Goal: Transaction & Acquisition: Purchase product/service

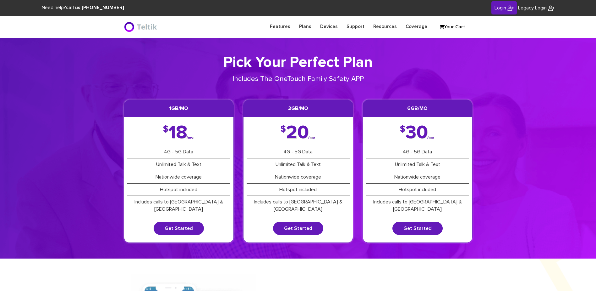
click at [502, 10] on span "Login" at bounding box center [501, 7] width 12 height 5
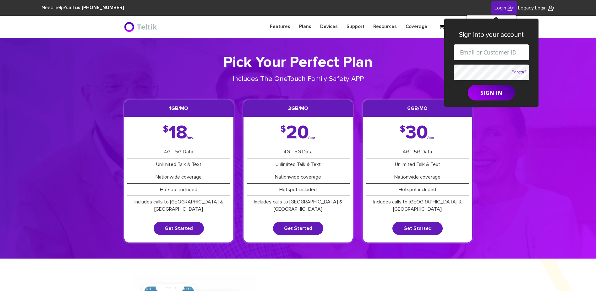
click at [389, 64] on h1 "Pick Your Perfect Plan" at bounding box center [298, 62] width 349 height 18
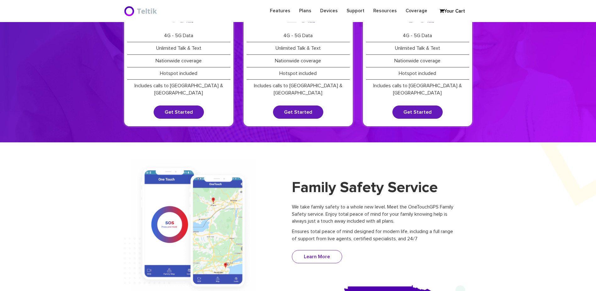
scroll to position [94, 0]
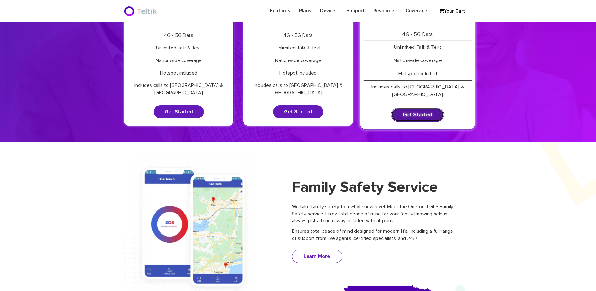
click at [415, 108] on link "Get Started" at bounding box center [417, 115] width 53 height 14
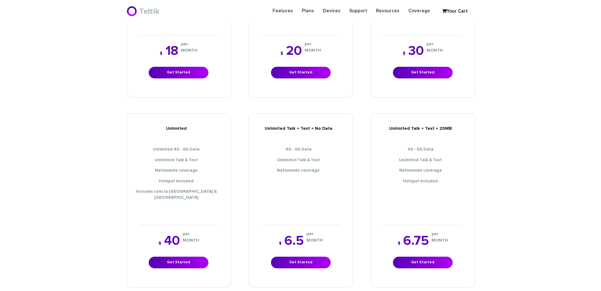
scroll to position [220, 0]
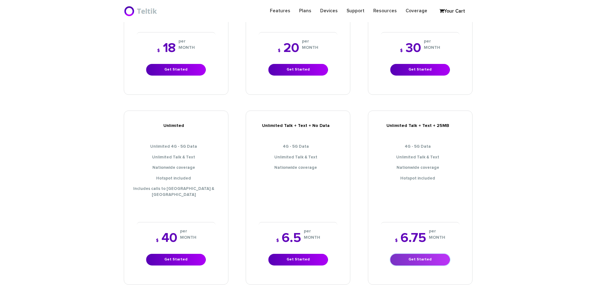
click at [423, 253] on link "Get Started" at bounding box center [421, 259] width 60 height 12
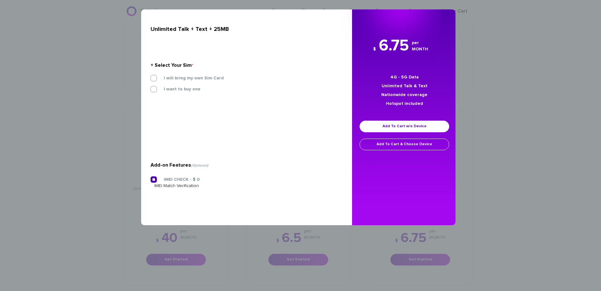
click at [185, 81] on div "I will bring my own Sim Card" at bounding box center [244, 80] width 197 height 11
click at [189, 75] on label "I will bring my own Sim Card" at bounding box center [188, 78] width 69 height 6
click at [151, 76] on input "I will bring my own Sim Card" at bounding box center [151, 76] width 0 height 0
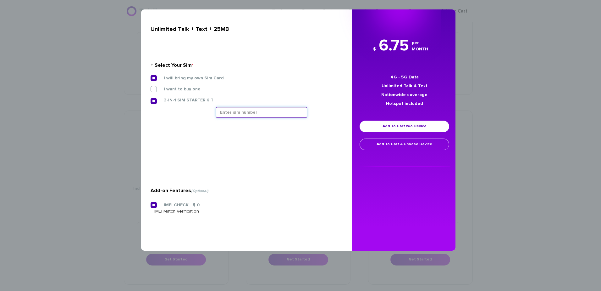
click at [238, 111] on input "text" at bounding box center [261, 112] width 91 height 11
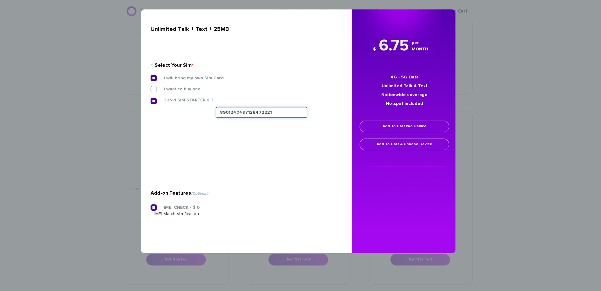
type input "8901240497128472221"
click at [402, 127] on link "Add To Cart w/o Device" at bounding box center [405, 126] width 90 height 12
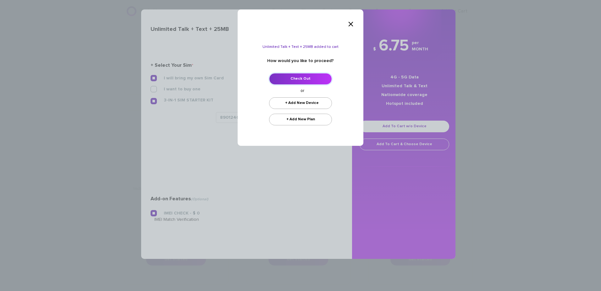
click at [307, 77] on link "Check Out" at bounding box center [300, 79] width 63 height 12
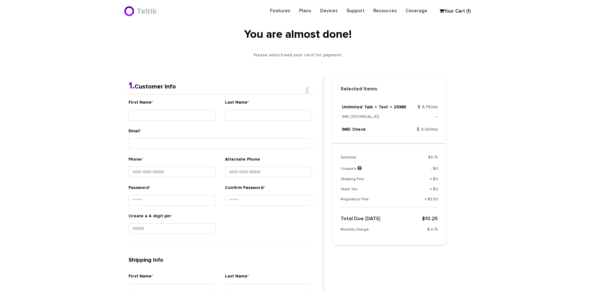
click at [195, 126] on div "First Name * Last Name * Email * Phone * *" at bounding box center [220, 251] width 193 height 314
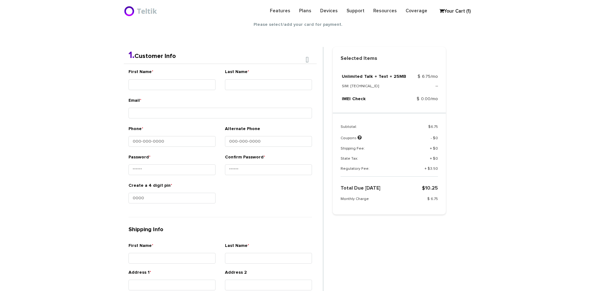
click at [192, 97] on div "First Name * Last Name * Email * Phone * *" at bounding box center [220, 221] width 193 height 314
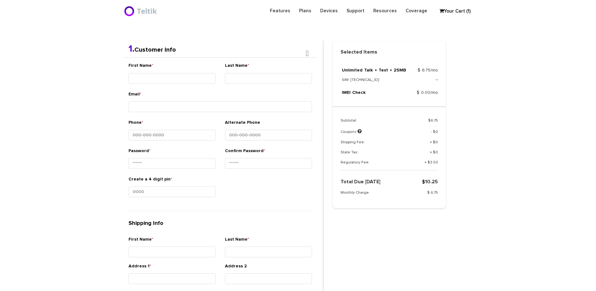
scroll to position [133, 0]
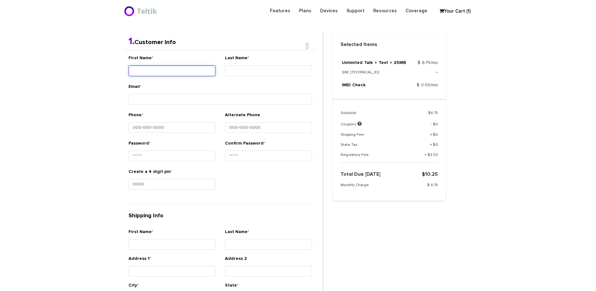
click at [197, 69] on input "First Name *" at bounding box center [172, 70] width 87 height 11
type input "Ner - Chaim"
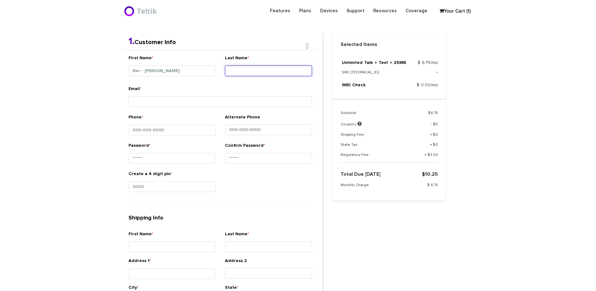
click at [245, 70] on input "Last Name *" at bounding box center [268, 70] width 87 height 11
click at [255, 72] on input "Hochheim" at bounding box center [268, 70] width 87 height 11
type input "Hochheimer"
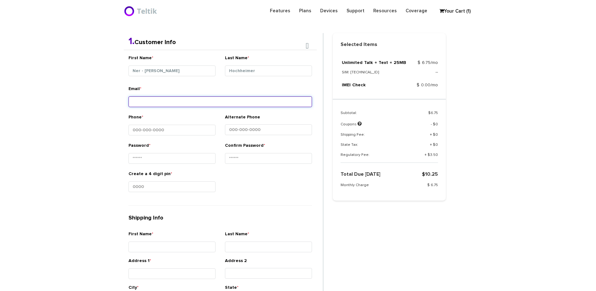
click at [168, 102] on input "Email *" at bounding box center [221, 101] width 184 height 11
type input "hochheimer@me.com"
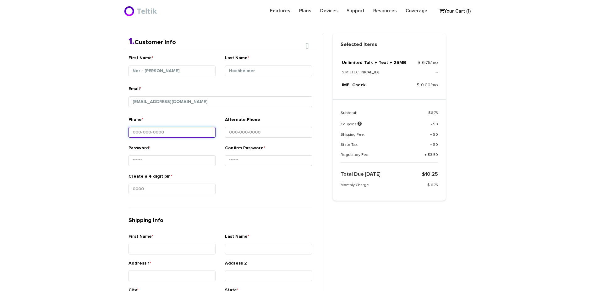
click at [153, 131] on input "Phone *" at bounding box center [172, 132] width 87 height 11
paste input "260-91_-____"
type input "260-91_-____"
click at [147, 131] on input "260-91_-____" at bounding box center [172, 132] width 87 height 11
click at [142, 134] on input "260-91_-____" at bounding box center [172, 132] width 87 height 11
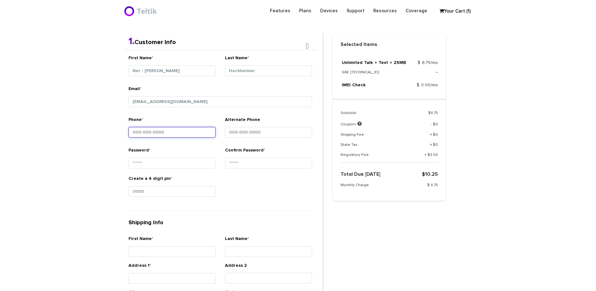
paste input "585-406-7561"
type input "585-406-7561"
click at [205, 115] on div "Email * hochheimer@me.com" at bounding box center [220, 101] width 193 height 31
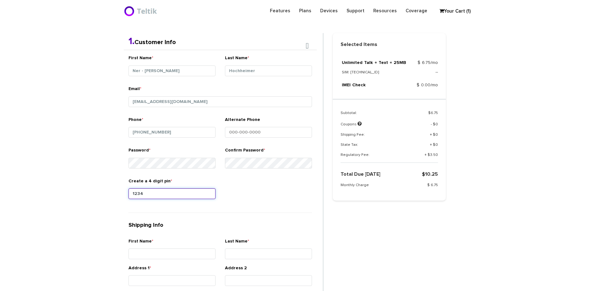
type input "1234"
click at [298, 192] on div "Create a 4 digit pin * 1234" at bounding box center [220, 193] width 193 height 31
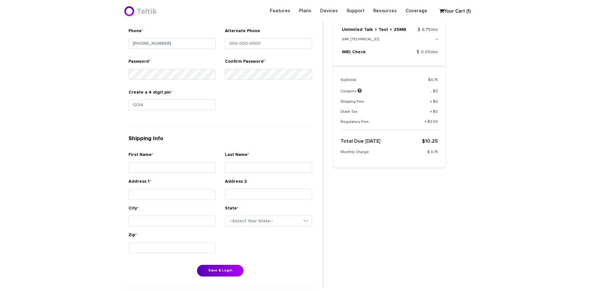
scroll to position [227, 0]
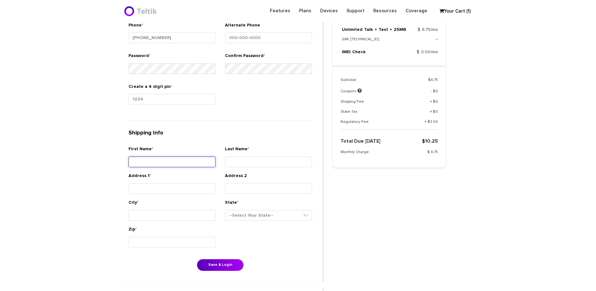
click at [175, 159] on input "First Name *" at bounding box center [172, 161] width 87 height 11
click at [118, 189] on section "Choose Package Checkout Confirmation You are almost done! Please select/add you…" at bounding box center [298, 116] width 596 height 612
click at [144, 186] on input "Address 1 *" at bounding box center [172, 188] width 87 height 11
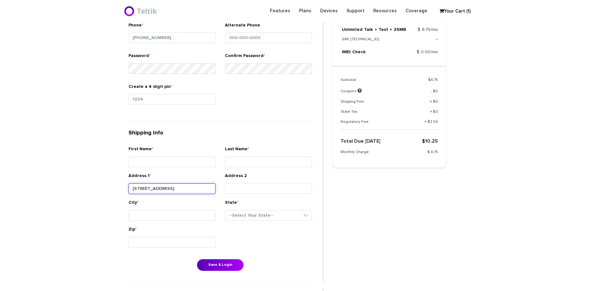
type input "3113 North Brooke Road"
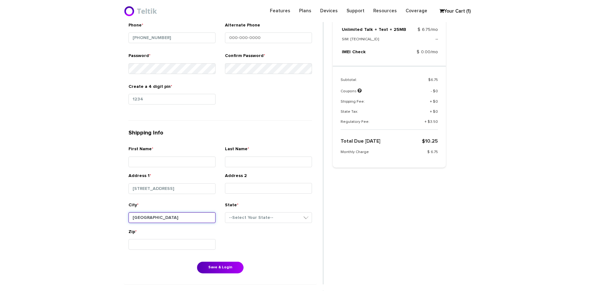
type input "Pikesville"
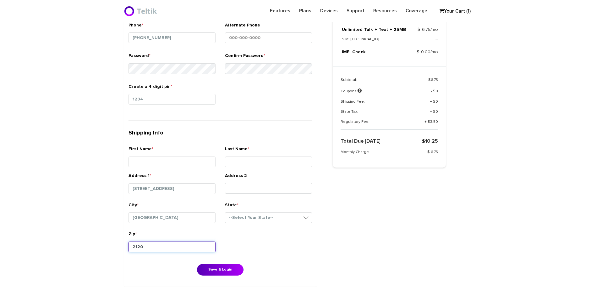
type input "21208"
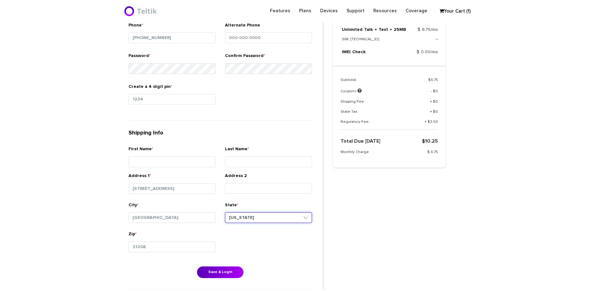
select select "MD"
click at [169, 188] on input "3113 North Brooke Road" at bounding box center [172, 188] width 87 height 11
type input "3113 Northbrook Road"
click at [169, 166] on input "First Name *" at bounding box center [172, 161] width 87 height 11
type input "Mordechai"
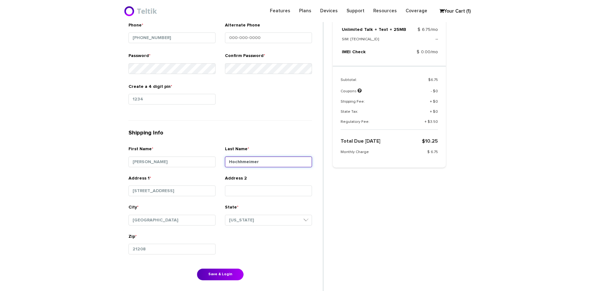
type input "Hochhmeimer"
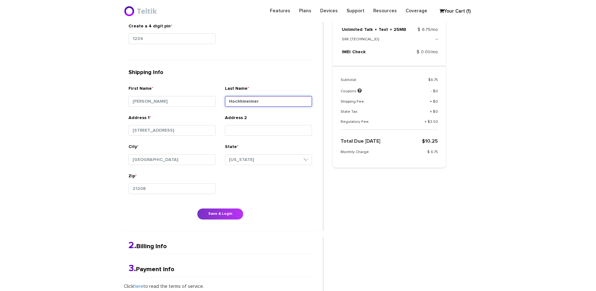
scroll to position [290, 0]
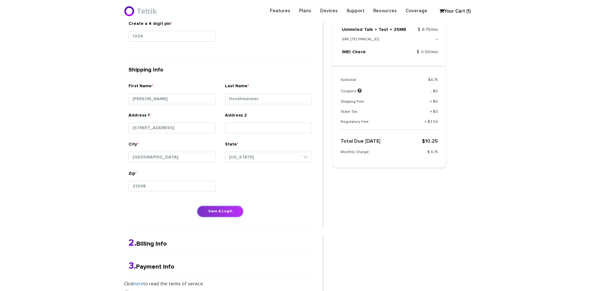
click at [213, 214] on button "Save & Login" at bounding box center [220, 211] width 47 height 12
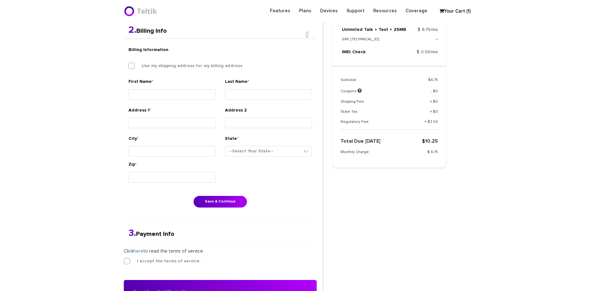
scroll to position [164, 0]
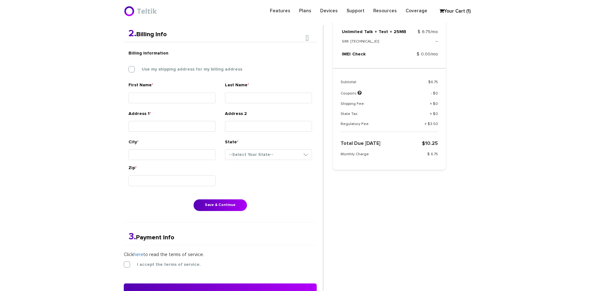
click at [191, 63] on div "Billing Information Use my shipping address for my billing address" at bounding box center [220, 64] width 193 height 35
click at [194, 68] on label "Use my shipping address for my billing address" at bounding box center [187, 69] width 110 height 6
click at [129, 67] on input "Use my shipping address for my billing address" at bounding box center [129, 67] width 0 height 0
type input "[PERSON_NAME]"
type input "Hochhmeimer"
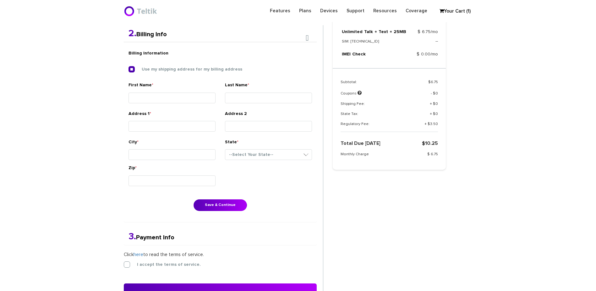
type input "3113 Northbrook Road"
type input "Pikesville"
select select "MD"
click at [233, 203] on button "Save & Continue" at bounding box center [220, 205] width 53 height 12
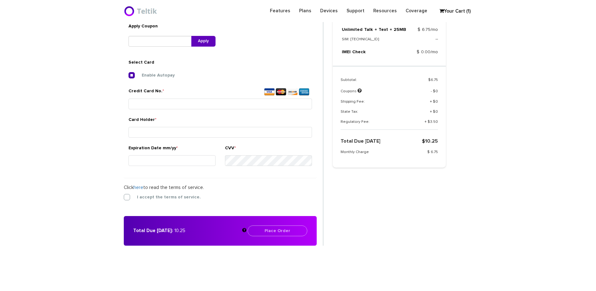
scroll to position [204, 0]
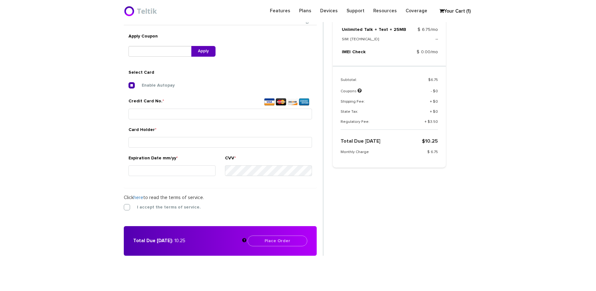
click at [175, 121] on small at bounding box center [221, 121] width 184 height 2
click at [160, 112] on input "Credit Card No. *" at bounding box center [221, 113] width 184 height 11
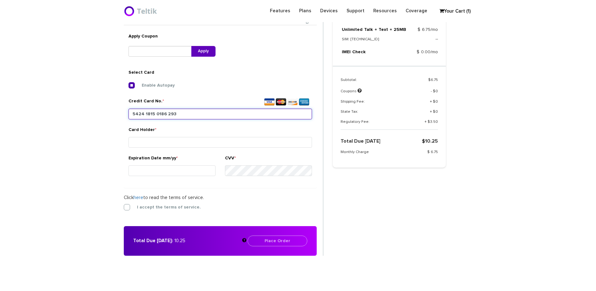
type input "5424 1815 0186 2937"
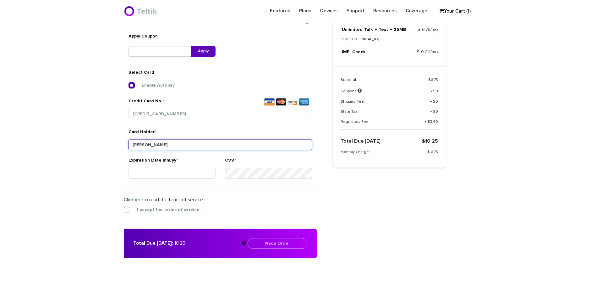
type input "Martin Hochheimer"
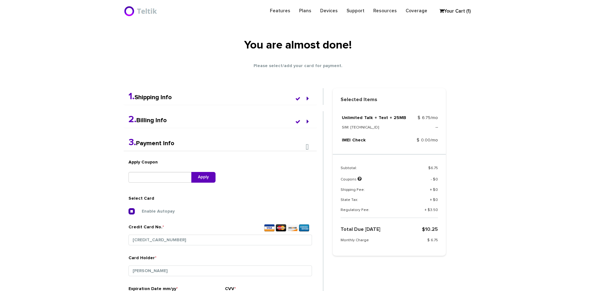
scroll to position [172, 0]
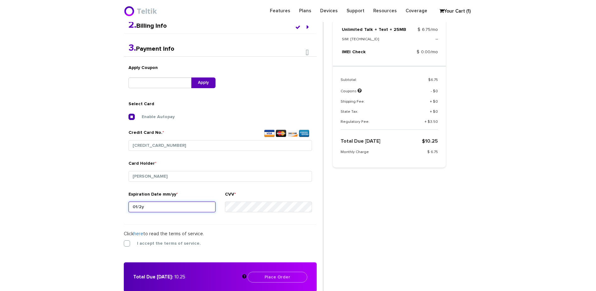
type input "01/27"
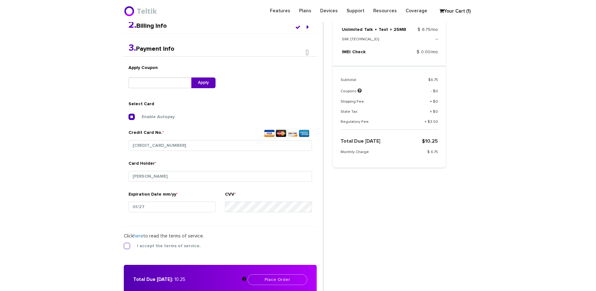
click at [143, 247] on label "I accept the terms of service." at bounding box center [164, 246] width 73 height 6
click at [124, 244] on input "I accept the terms of service." at bounding box center [124, 244] width 0 height 0
click at [266, 280] on button "Place Order" at bounding box center [278, 279] width 60 height 11
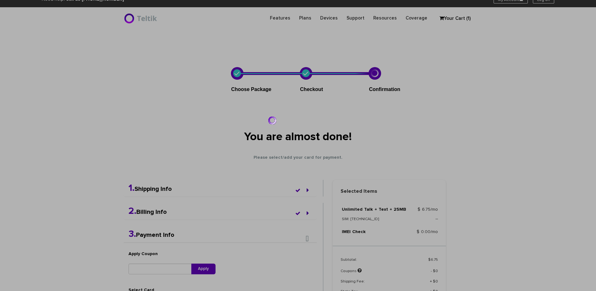
scroll to position [0, 0]
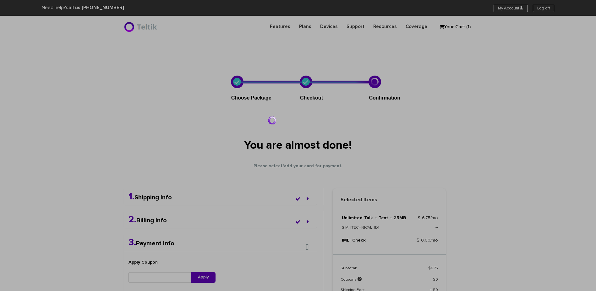
click at [158, 218] on div at bounding box center [298, 145] width 596 height 291
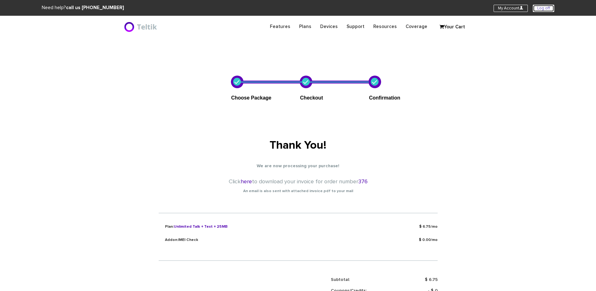
click at [543, 6] on link "Log off" at bounding box center [543, 8] width 21 height 7
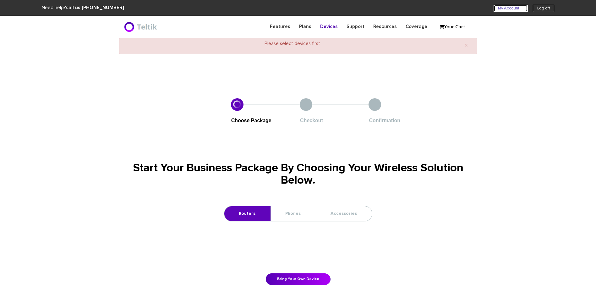
click at [521, 11] on link "My Account U" at bounding box center [511, 8] width 34 height 7
click at [295, 43] on div "× Please select devices first" at bounding box center [298, 46] width 358 height 16
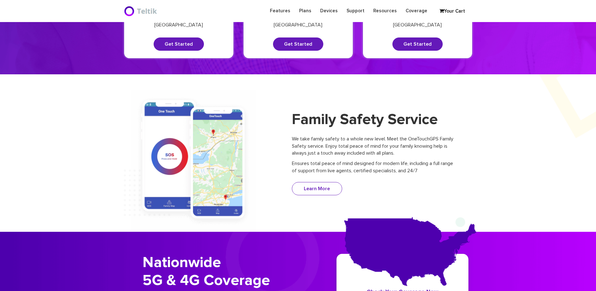
scroll to position [63, 0]
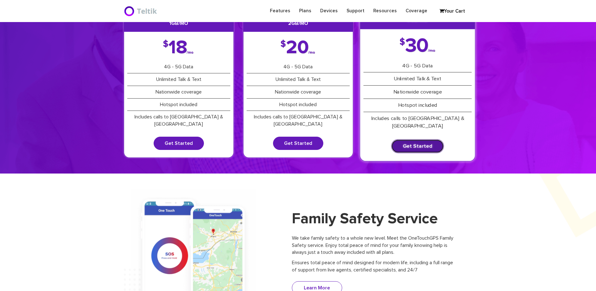
click at [430, 139] on link "Get Started" at bounding box center [417, 146] width 53 height 14
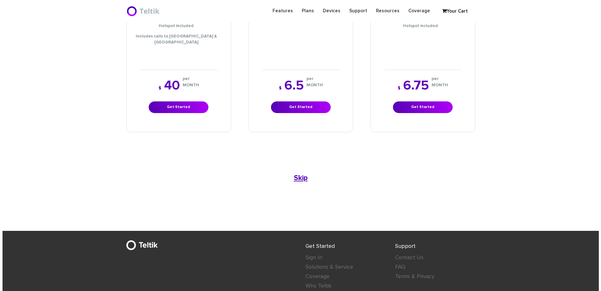
scroll to position [330, 0]
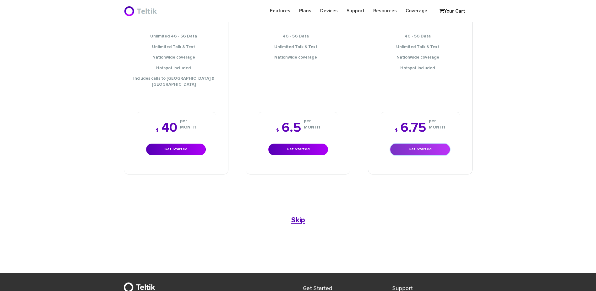
click at [421, 143] on link "Get Started" at bounding box center [421, 149] width 60 height 12
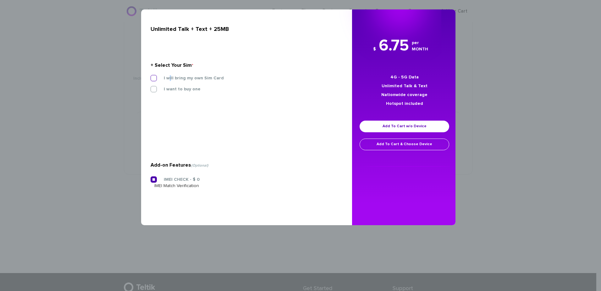
click at [170, 77] on label "I will bring my own Sim Card" at bounding box center [188, 78] width 69 height 6
drag, startPoint x: 170, startPoint y: 77, endPoint x: 152, endPoint y: 77, distance: 17.6
click at [154, 77] on label "I will bring my own Sim Card" at bounding box center [188, 78] width 69 height 6
click at [151, 76] on input "I will bring my own Sim Card" at bounding box center [151, 76] width 0 height 0
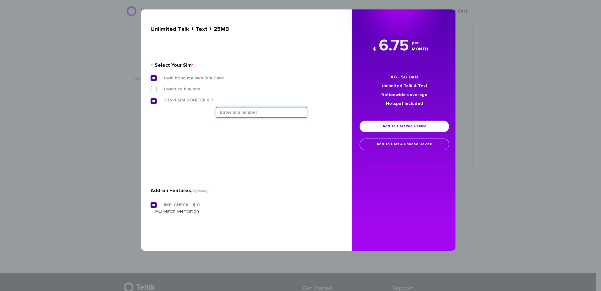
click at [243, 110] on input "text" at bounding box center [261, 112] width 91 height 11
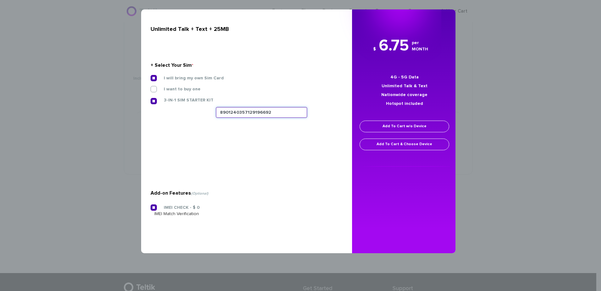
type input "8901240357129196692"
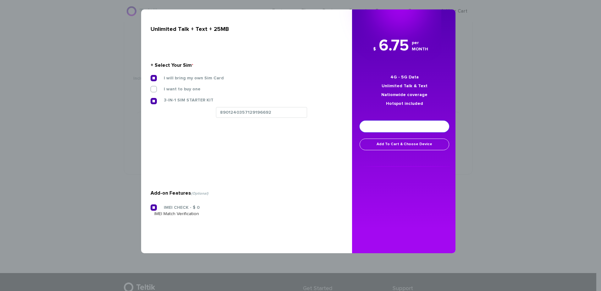
click at [378, 124] on link "Add To Cart w/o Device" at bounding box center [405, 126] width 90 height 12
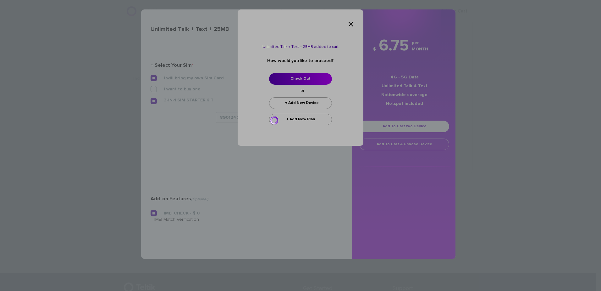
click at [299, 82] on div at bounding box center [300, 145] width 601 height 291
click at [298, 79] on div at bounding box center [300, 145] width 601 height 291
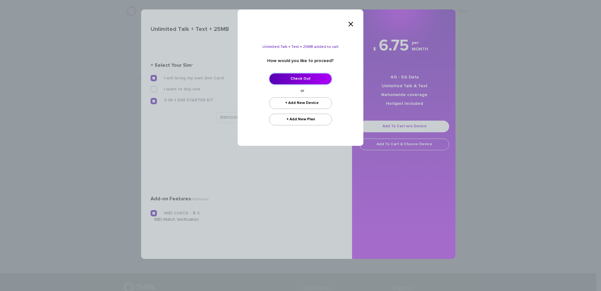
click at [298, 79] on link "Check Out" at bounding box center [300, 79] width 63 height 12
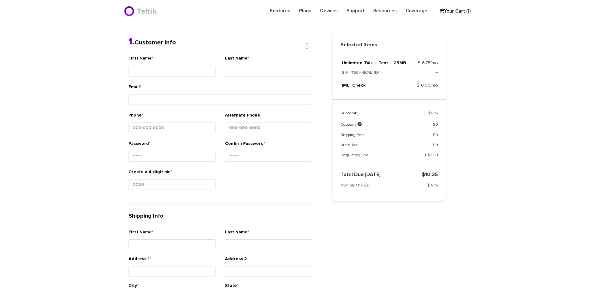
scroll to position [133, 0]
click at [193, 70] on input "First Name *" at bounding box center [172, 70] width 87 height 11
type input "Ner- Mattis"
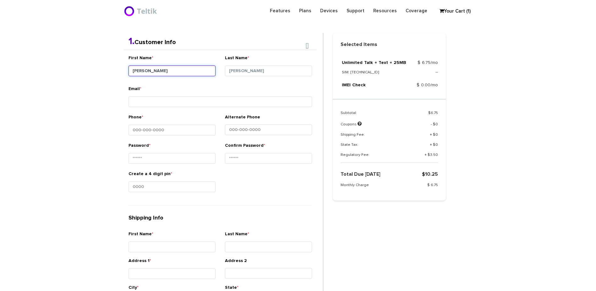
type input "Feigenbaum"
type input "Ner- Mattisyahu"
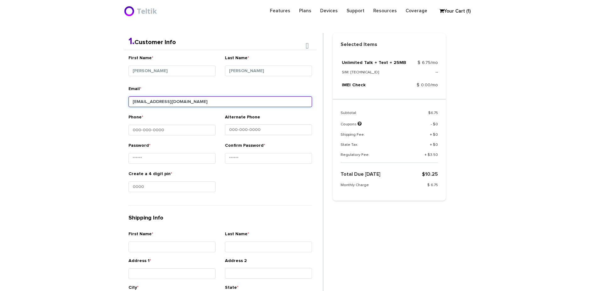
type input "mattisfeigenbaum@gmail.com"
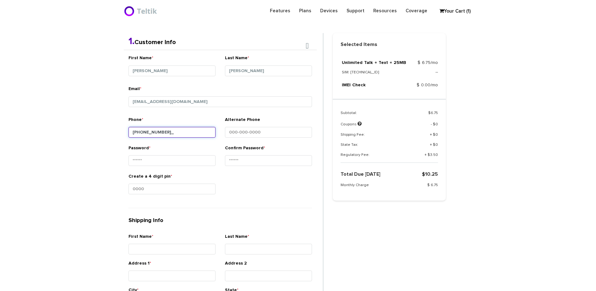
type input "410-484-3064"
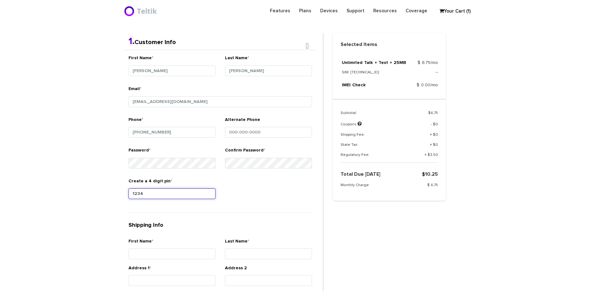
type input "1234"
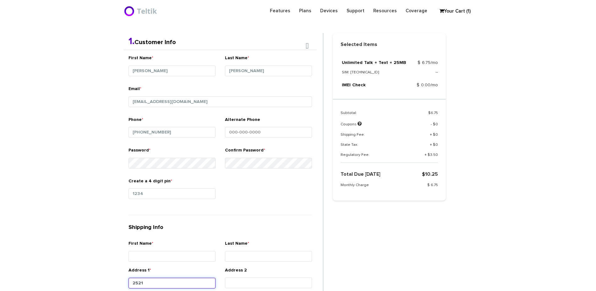
type input "2521 Smith Avenue"
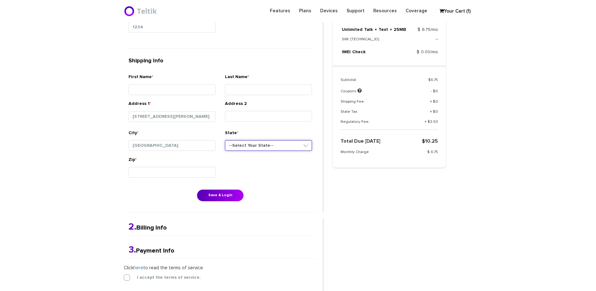
type input "Baltimore"
select select "MD"
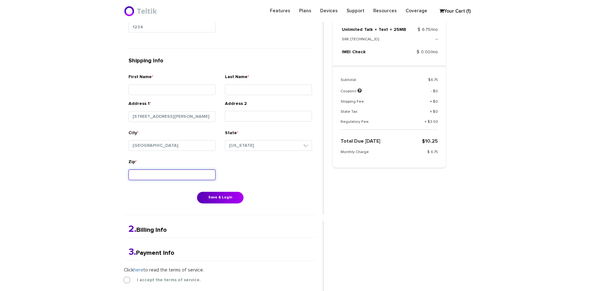
type input "1"
type input "21209"
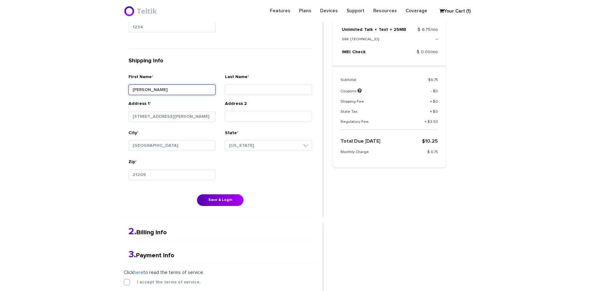
type input "Matthis"
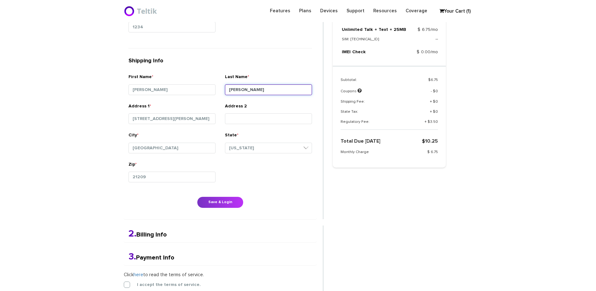
type input "Feigenbaum"
click at [236, 201] on button "Save & Login" at bounding box center [220, 202] width 47 height 12
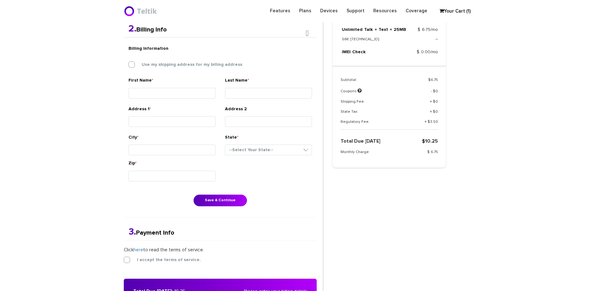
scroll to position [164, 0]
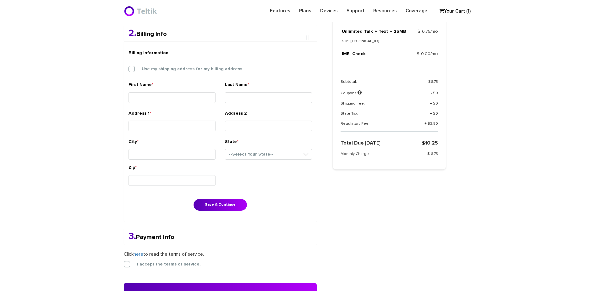
click at [184, 64] on div "Billing Information Use my shipping address for my billing address" at bounding box center [220, 64] width 193 height 35
click at [187, 73] on div "Billing Information Use my shipping address for my billing address" at bounding box center [220, 64] width 193 height 35
click at [188, 69] on label "Use my shipping address for my billing address" at bounding box center [187, 69] width 110 height 6
click at [129, 67] on input "Use my shipping address for my billing address" at bounding box center [129, 67] width 0 height 0
type input "[PERSON_NAME]"
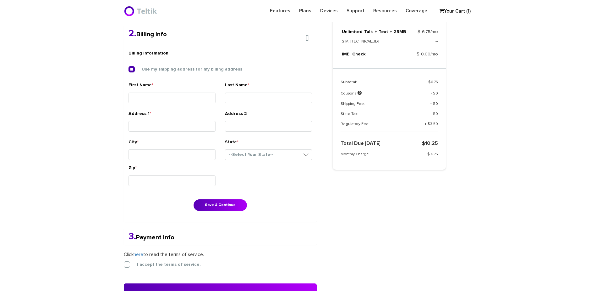
type input "[PERSON_NAME]"
type input "[STREET_ADDRESS][PERSON_NAME]"
type input "[GEOGRAPHIC_DATA]"
select select "MD"
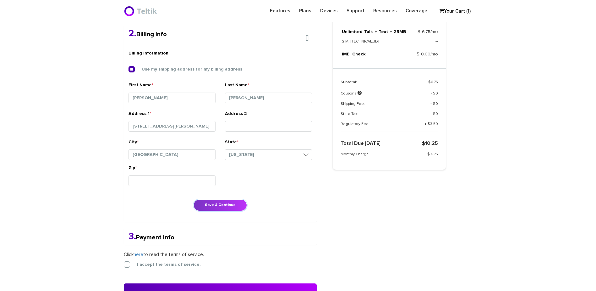
click at [214, 206] on button "Save & Continue" at bounding box center [220, 205] width 53 height 12
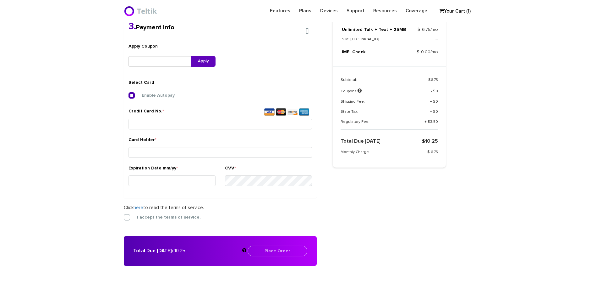
click at [183, 128] on div "Credit Card No. *" at bounding box center [220, 122] width 193 height 28
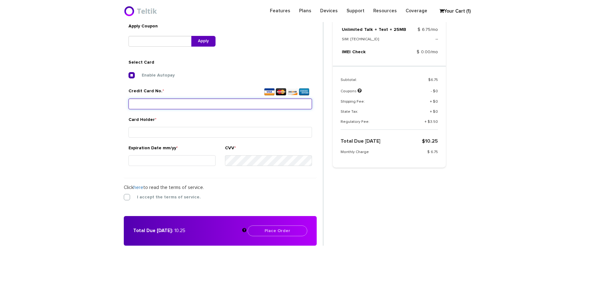
click at [186, 111] on div "Credit Card No. *" at bounding box center [221, 100] width 184 height 24
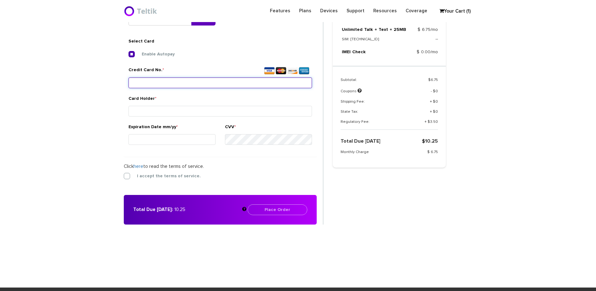
scroll to position [235, 0]
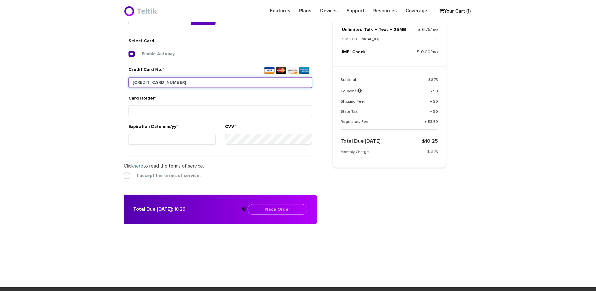
type input "[CREDIT_CARD_NUMBER]"
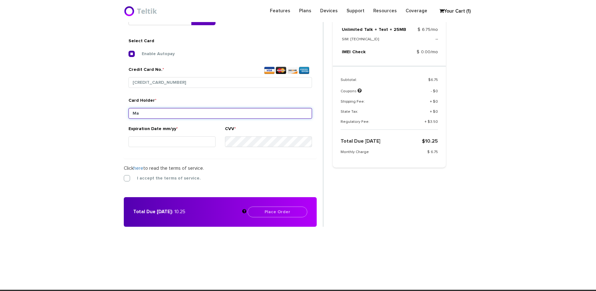
type input "M"
type input "[PERSON_NAME]"
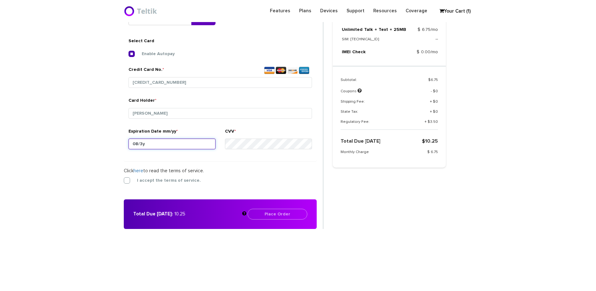
type input "08/30"
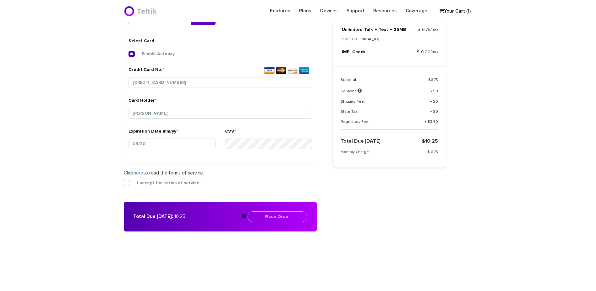
click at [170, 179] on form "2. Billing Info Billing Information Use my shipping address for my billing addr…" at bounding box center [224, 92] width 200 height 277
click at [179, 184] on label "I accept the terms of service." at bounding box center [164, 183] width 73 height 6
click at [124, 181] on input "I accept the terms of service." at bounding box center [124, 181] width 0 height 0
click at [262, 211] on button "Place Order" at bounding box center [278, 216] width 60 height 11
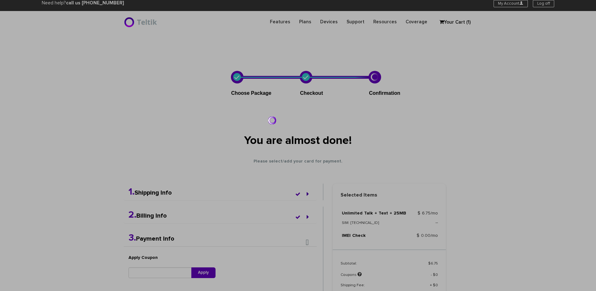
scroll to position [0, 0]
